Goal: Task Accomplishment & Management: Manage account settings

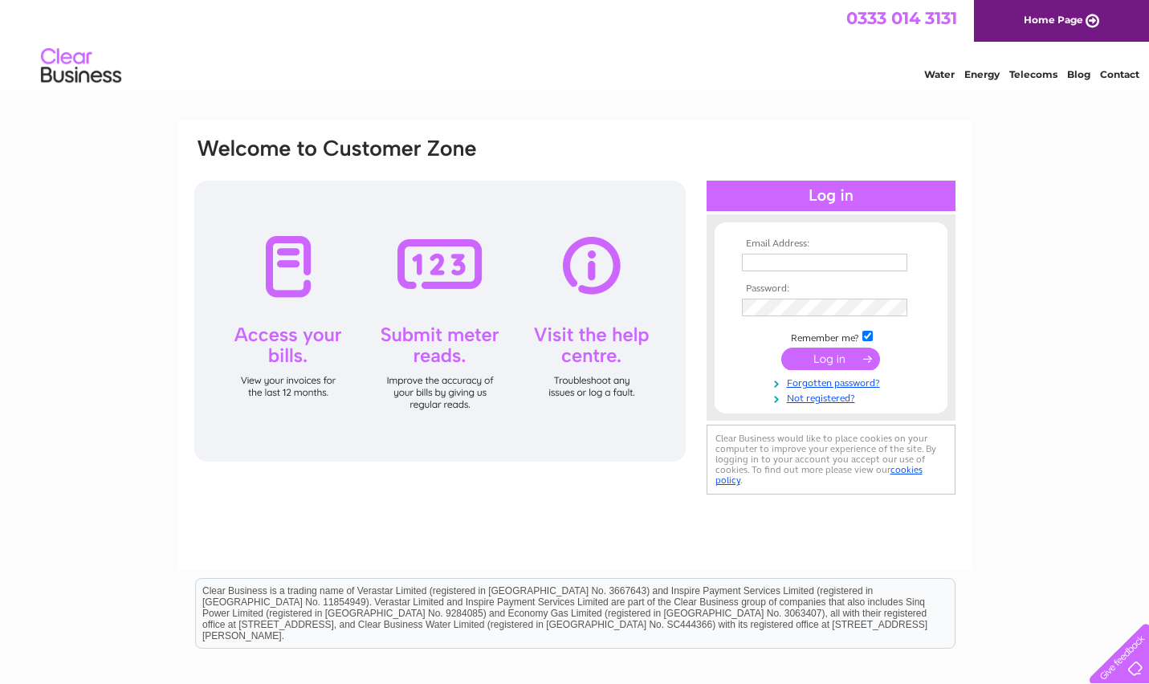
type input "TUOHYMANAGEMENT@GMAIL.COM"
click at [835, 358] on input "submit" at bounding box center [830, 359] width 99 height 22
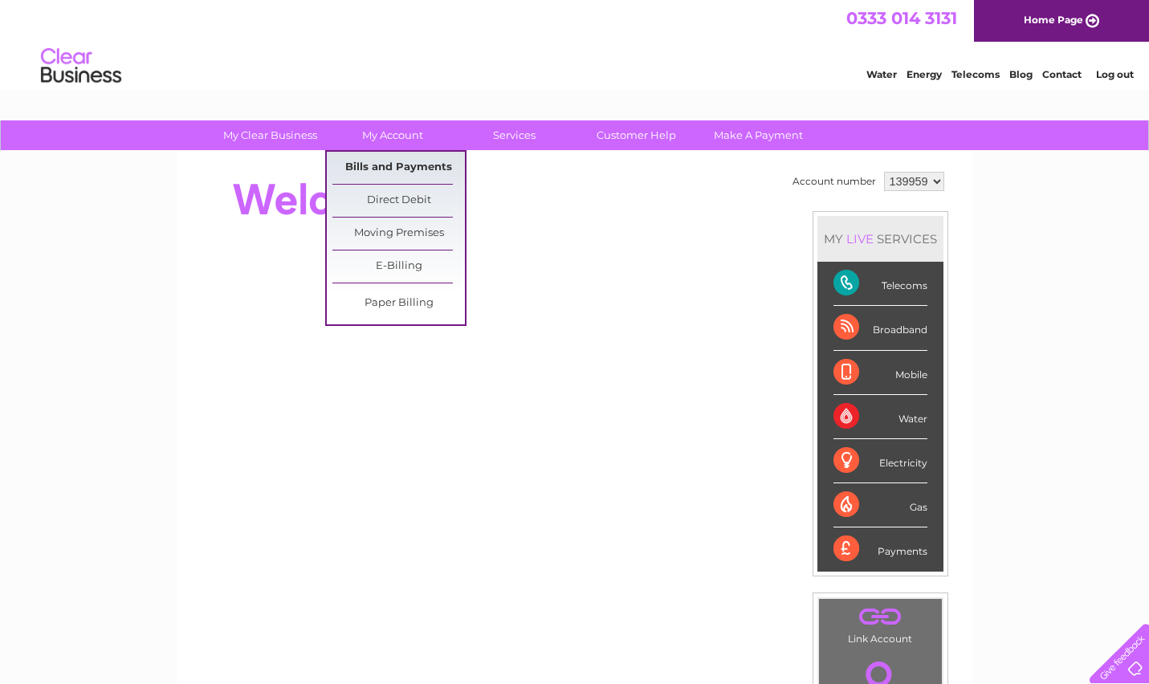
click at [397, 163] on link "Bills and Payments" at bounding box center [398, 168] width 132 height 32
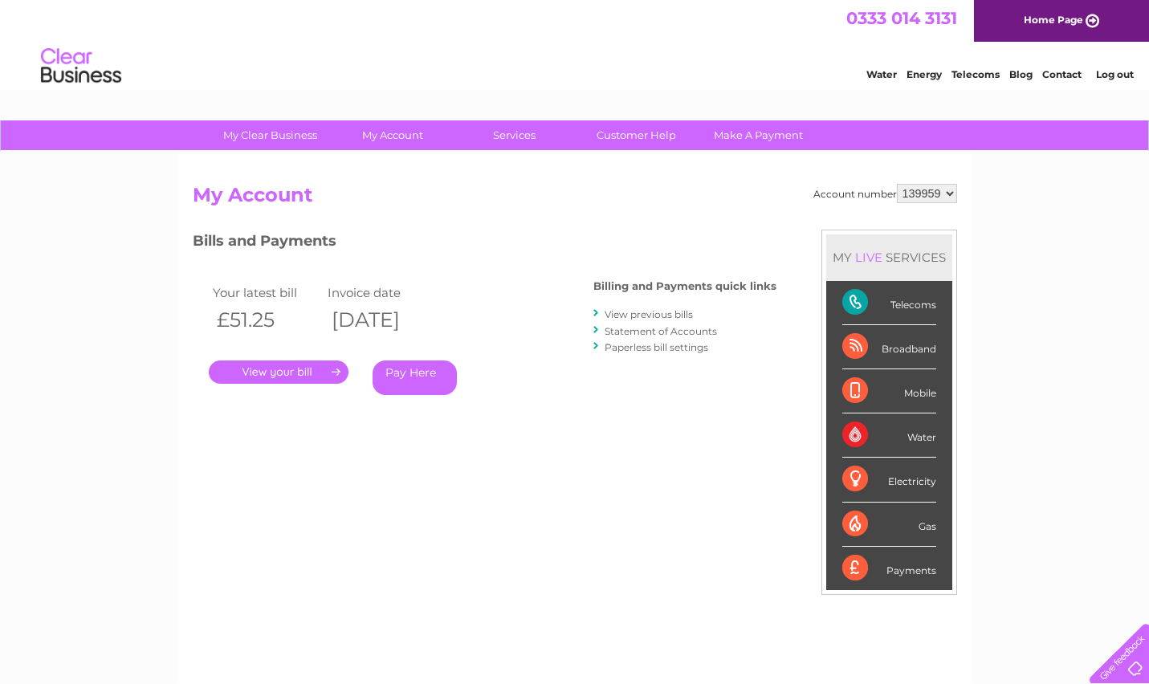
click at [944, 191] on select "139959 450768 450769 450770" at bounding box center [927, 193] width 60 height 19
select select "450768"
click at [947, 196] on select "139959 450768 450769 450770" at bounding box center [927, 193] width 60 height 19
select select "450769"
click at [279, 369] on link "." at bounding box center [279, 371] width 140 height 23
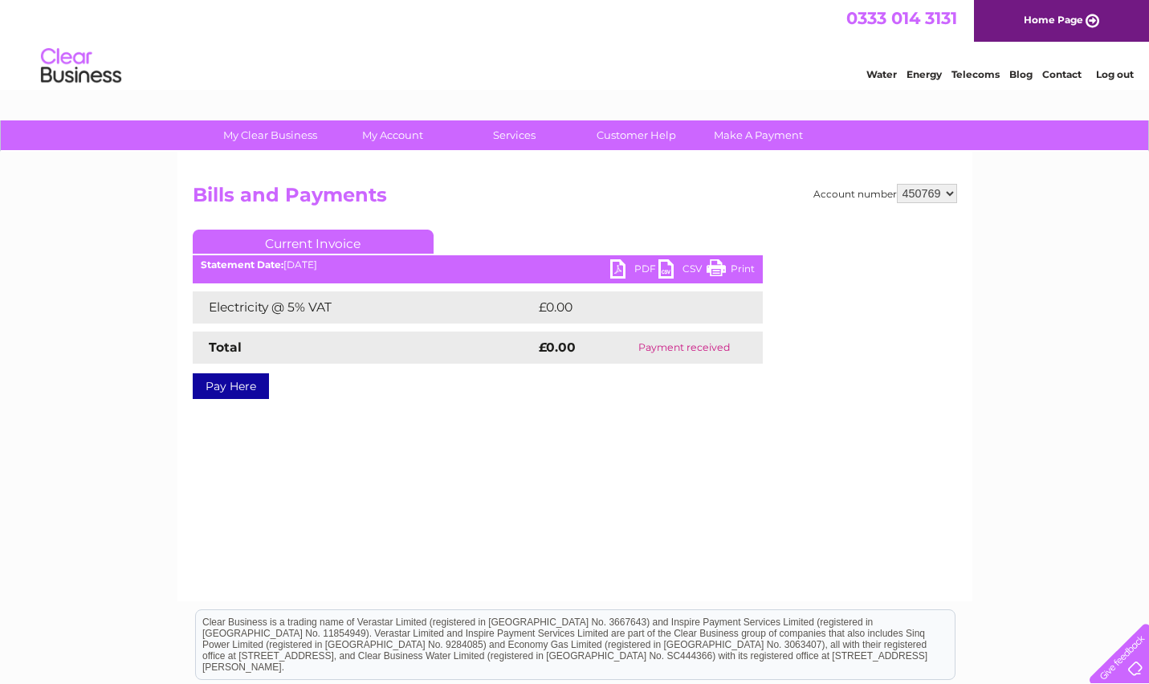
click at [627, 268] on link "PDF" at bounding box center [634, 270] width 48 height 23
